Goal: Transaction & Acquisition: Purchase product/service

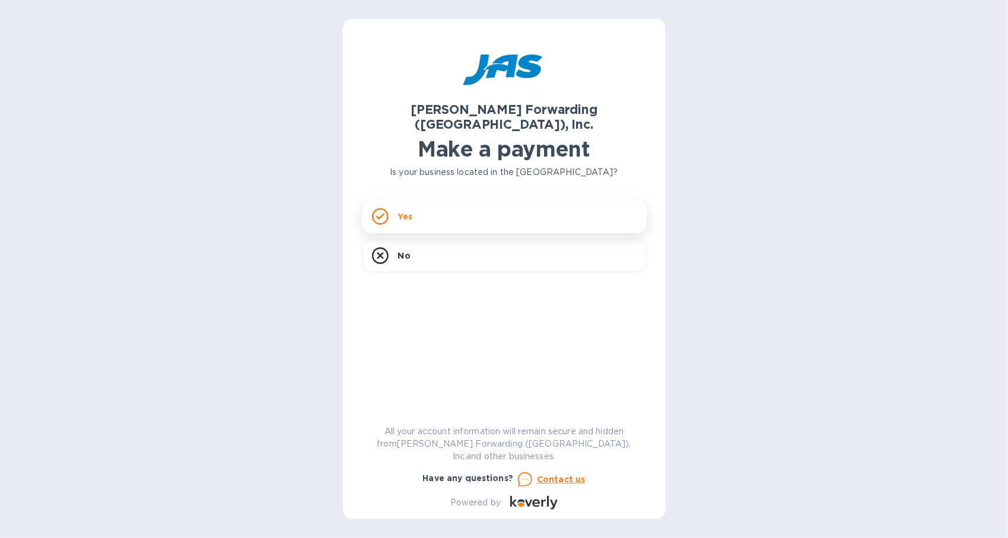
click at [499, 204] on div "Yes" at bounding box center [504, 216] width 285 height 33
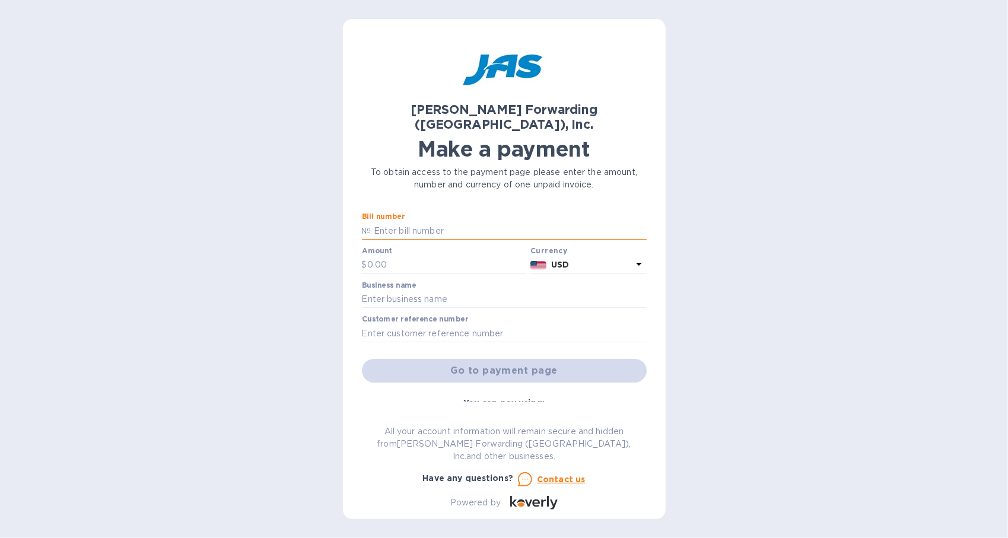
click at [400, 222] on input "text" at bounding box center [509, 231] width 275 height 18
click at [450, 291] on input "text" at bounding box center [504, 300] width 285 height 18
type input "GOLD TELECOM INC"
type input "S509047618"
type input "224.4"
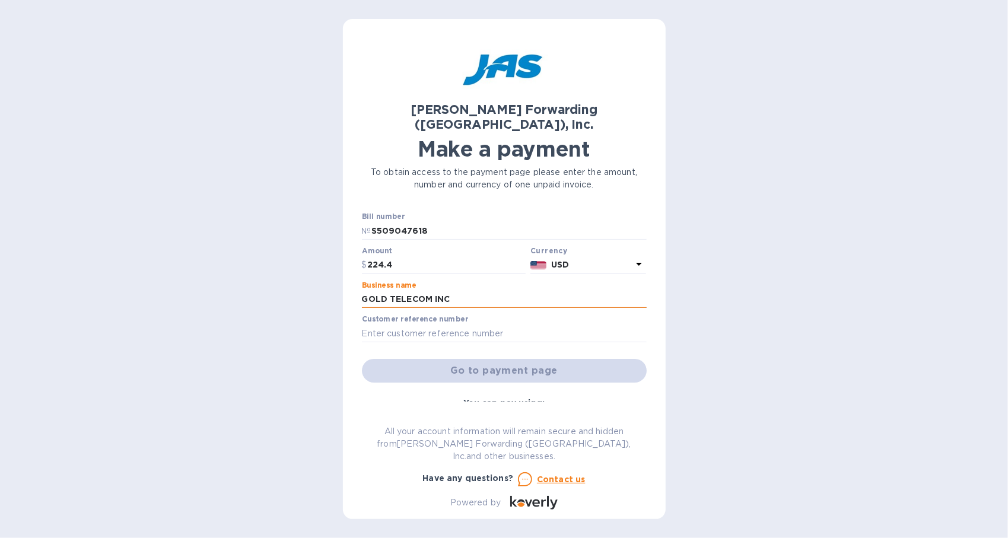
type input "Single Entry Bond payment"
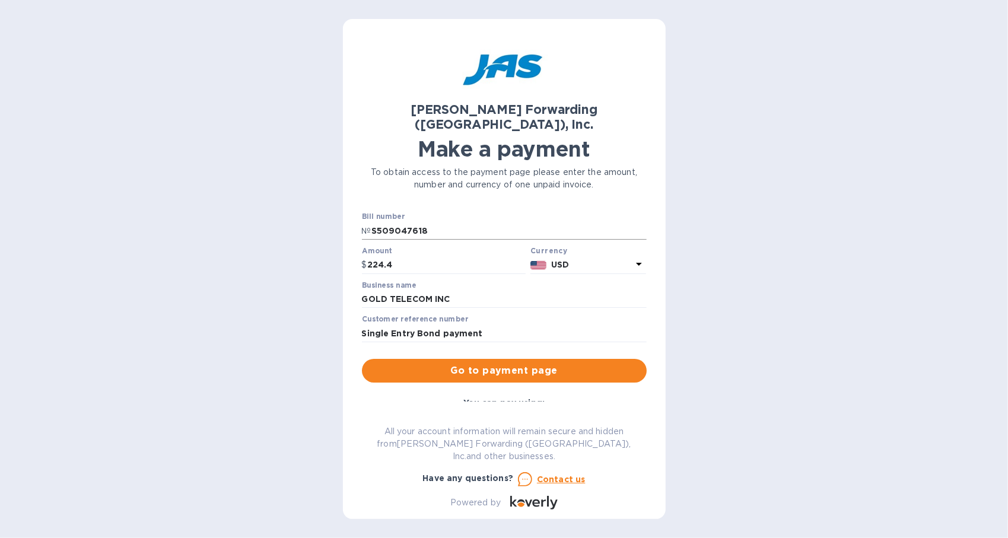
click at [442, 222] on input "S509047618" at bounding box center [509, 231] width 275 height 18
drag, startPoint x: 440, startPoint y: 214, endPoint x: 326, endPoint y: 217, distance: 114.0
click at [326, 217] on div "[PERSON_NAME] Forwarding ([GEOGRAPHIC_DATA]), Inc. Make a payment To obtain acc…" at bounding box center [504, 269] width 1008 height 538
paste input "T S509141532"
drag, startPoint x: 379, startPoint y: 212, endPoint x: 369, endPoint y: 215, distance: 9.8
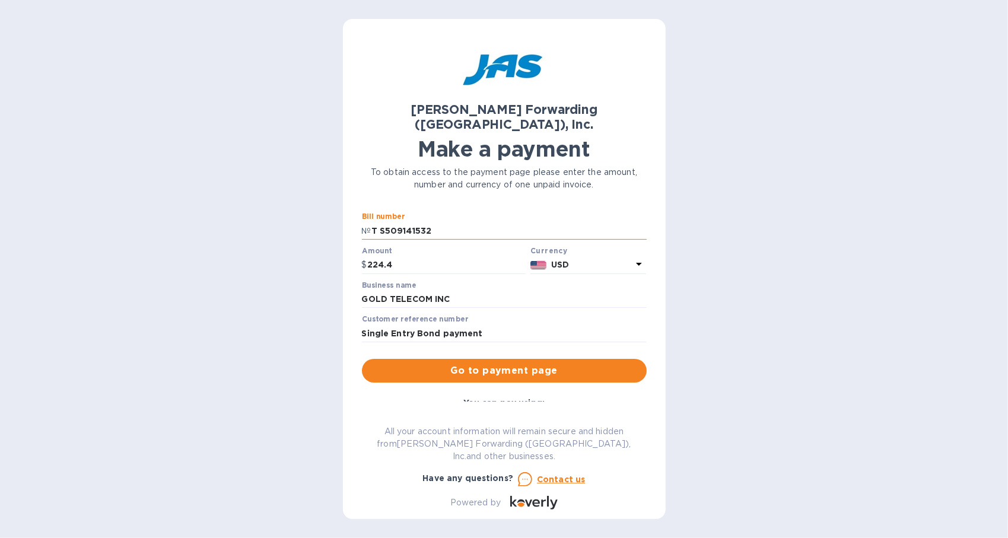
click at [369, 222] on div "№ T S509141532" at bounding box center [504, 231] width 285 height 18
click at [430, 222] on input "S509141532" at bounding box center [509, 231] width 275 height 18
type input "S509141532"
drag, startPoint x: 399, startPoint y: 250, endPoint x: 353, endPoint y: 249, distance: 45.7
click at [353, 249] on div "[PERSON_NAME] Forwarding ([GEOGRAPHIC_DATA]), Inc. Make a payment To obtain acc…" at bounding box center [504, 269] width 323 height 500
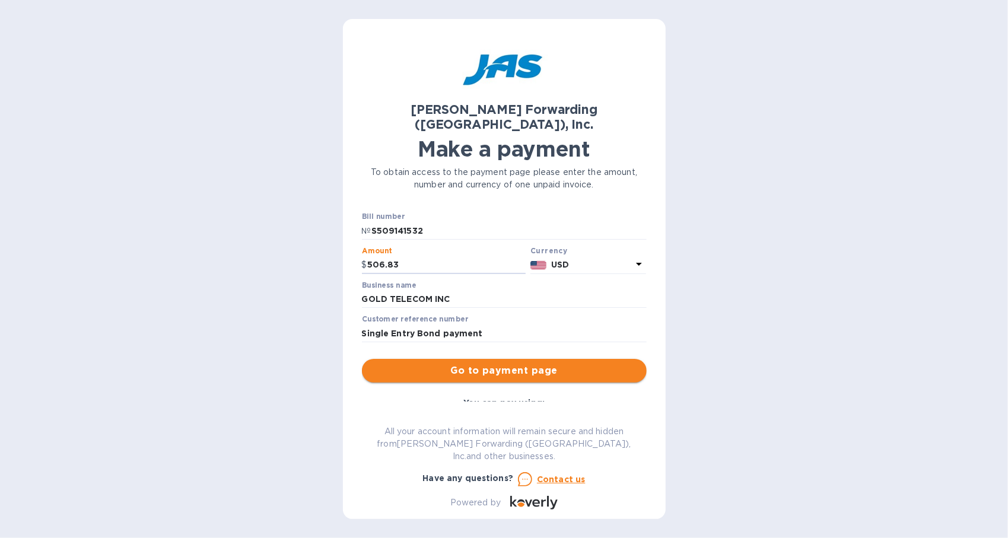
type input "506.83"
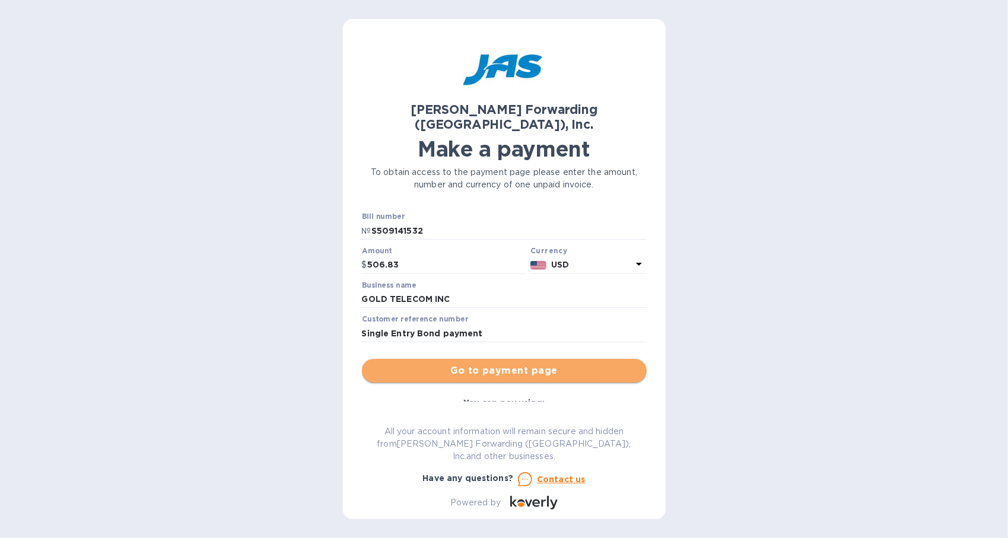
click at [509, 364] on span "Go to payment page" at bounding box center [505, 371] width 266 height 14
